Goal: Information Seeking & Learning: Learn about a topic

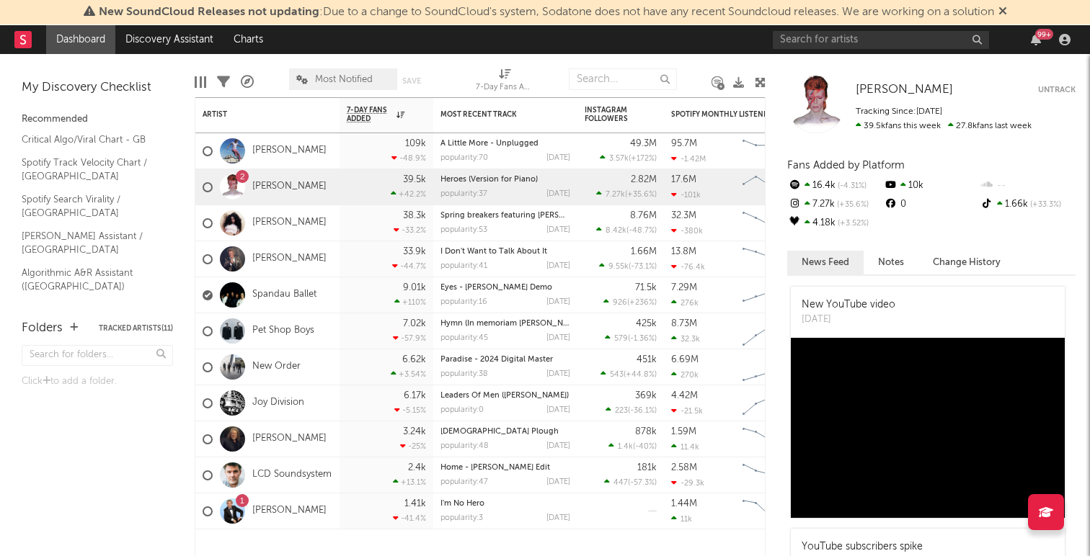
click at [1007, 12] on icon at bounding box center [1002, 11] width 9 height 12
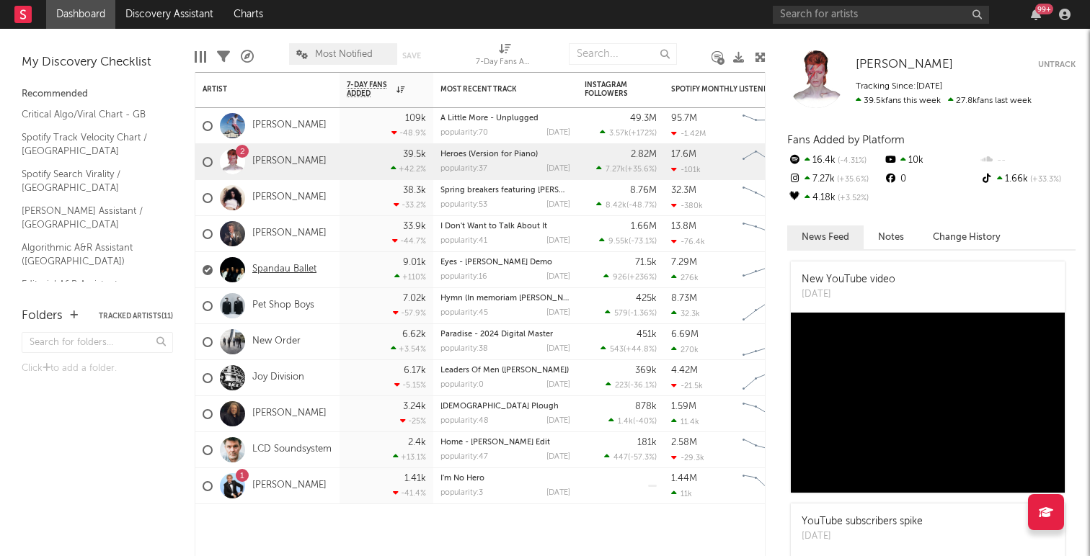
click at [279, 267] on link "Spandau Ballet" at bounding box center [284, 270] width 64 height 12
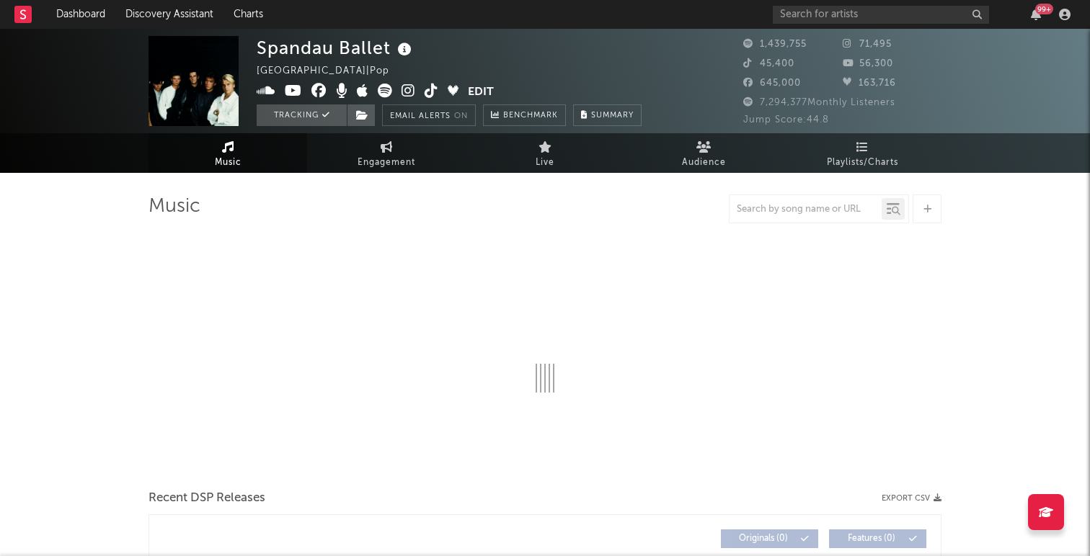
select select "6m"
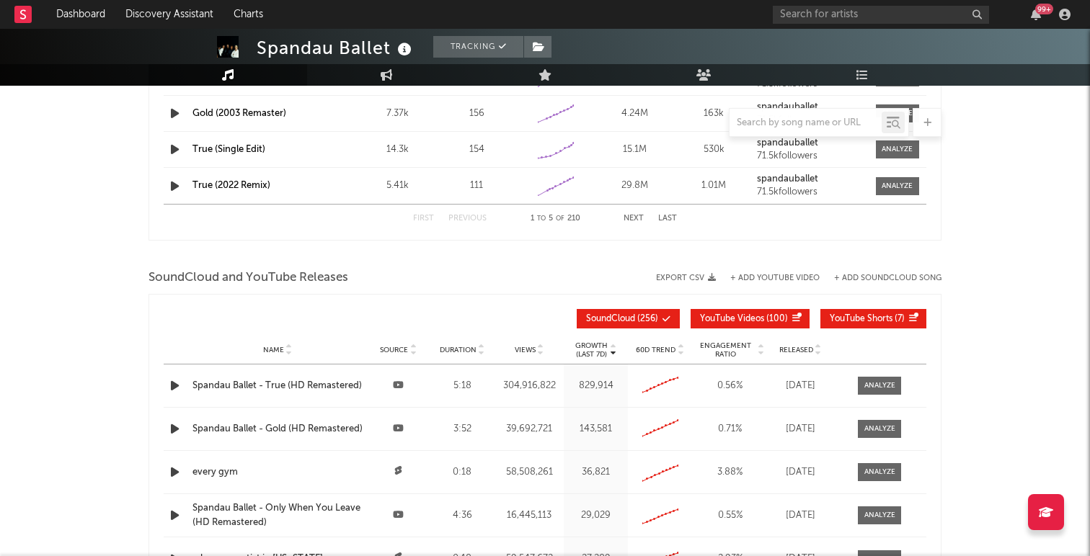
scroll to position [1650, 0]
